Goal: Transaction & Acquisition: Purchase product/service

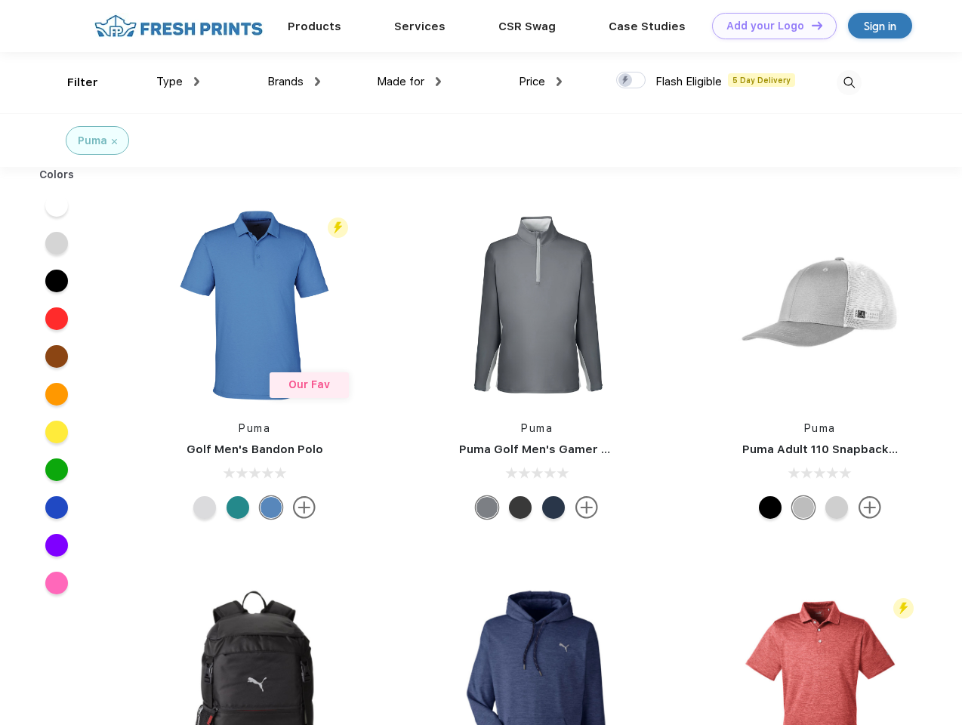
click at [769, 26] on link "Add your Logo Design Tool" at bounding box center [774, 26] width 125 height 26
click at [0, 0] on div "Design Tool" at bounding box center [0, 0] width 0 height 0
click at [810, 25] on link "Add your Logo Design Tool" at bounding box center [774, 26] width 125 height 26
click at [72, 82] on div "Filter" at bounding box center [82, 82] width 31 height 17
click at [178, 82] on span "Type" at bounding box center [169, 82] width 26 height 14
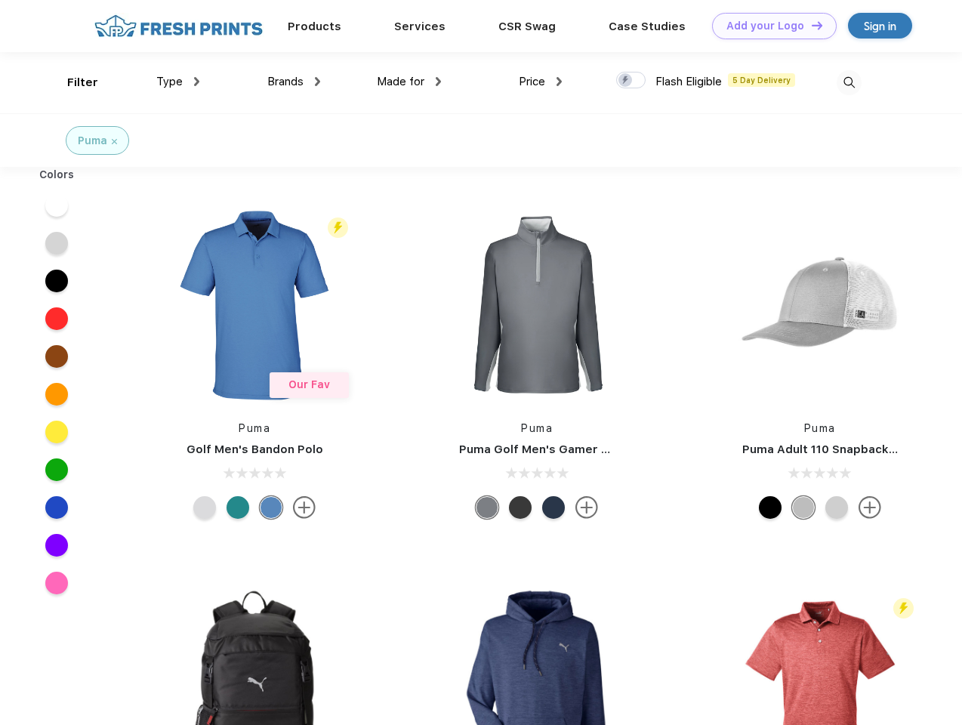
click at [294, 82] on span "Brands" at bounding box center [285, 82] width 36 height 14
click at [409, 82] on span "Made for" at bounding box center [401, 82] width 48 height 14
click at [541, 82] on span "Price" at bounding box center [532, 82] width 26 height 14
click at [631, 81] on div at bounding box center [630, 80] width 29 height 17
click at [626, 81] on input "checkbox" at bounding box center [621, 76] width 10 height 10
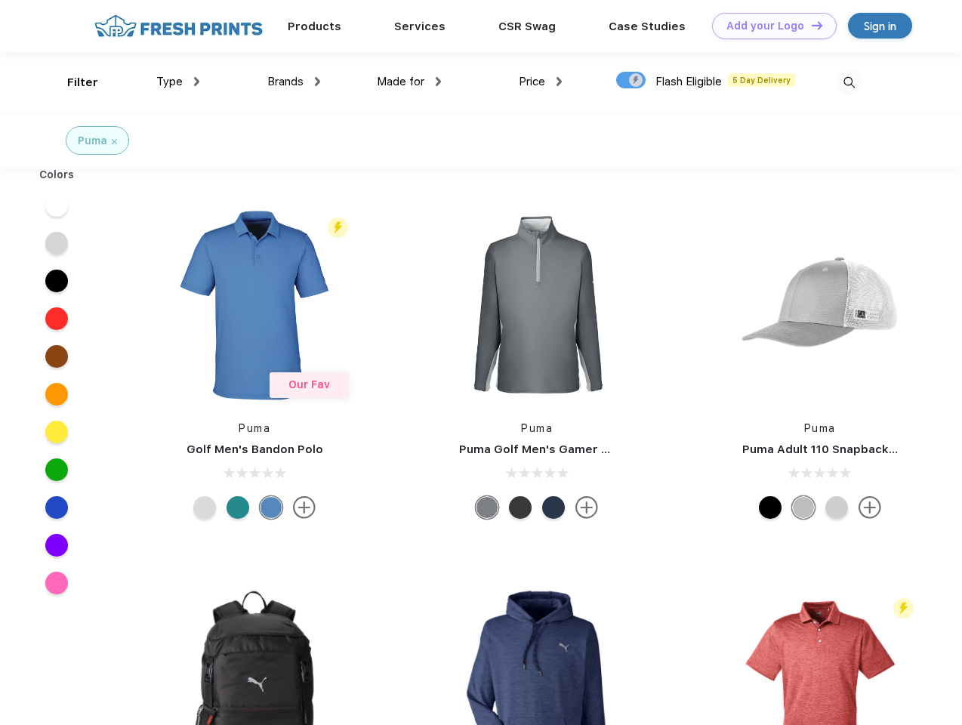
click at [849, 82] on img at bounding box center [849, 82] width 25 height 25
